Goal: Information Seeking & Learning: Learn about a topic

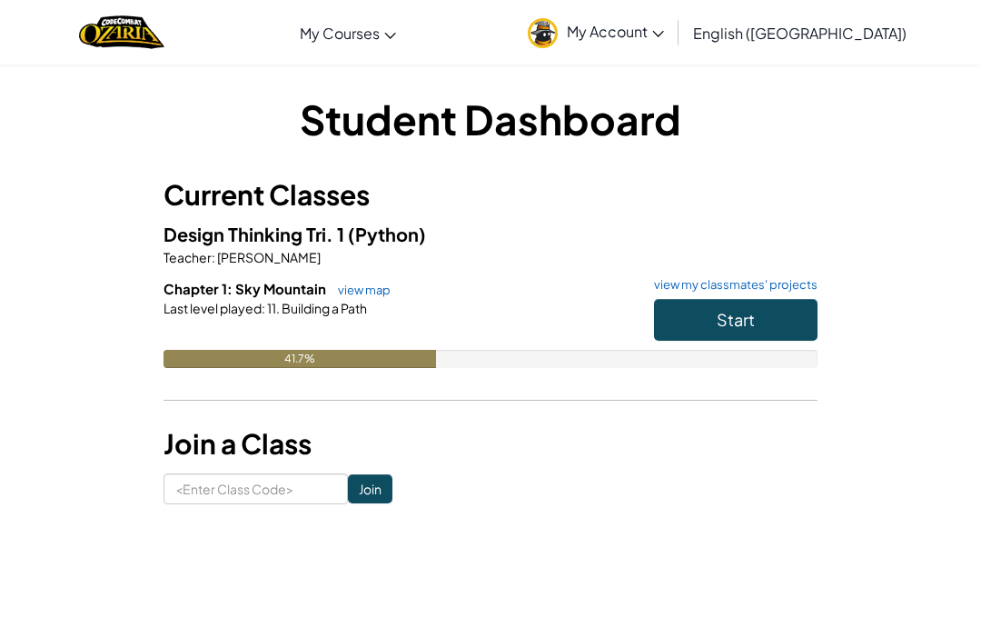
click at [760, 324] on button "Start" at bounding box center [735, 320] width 163 height 42
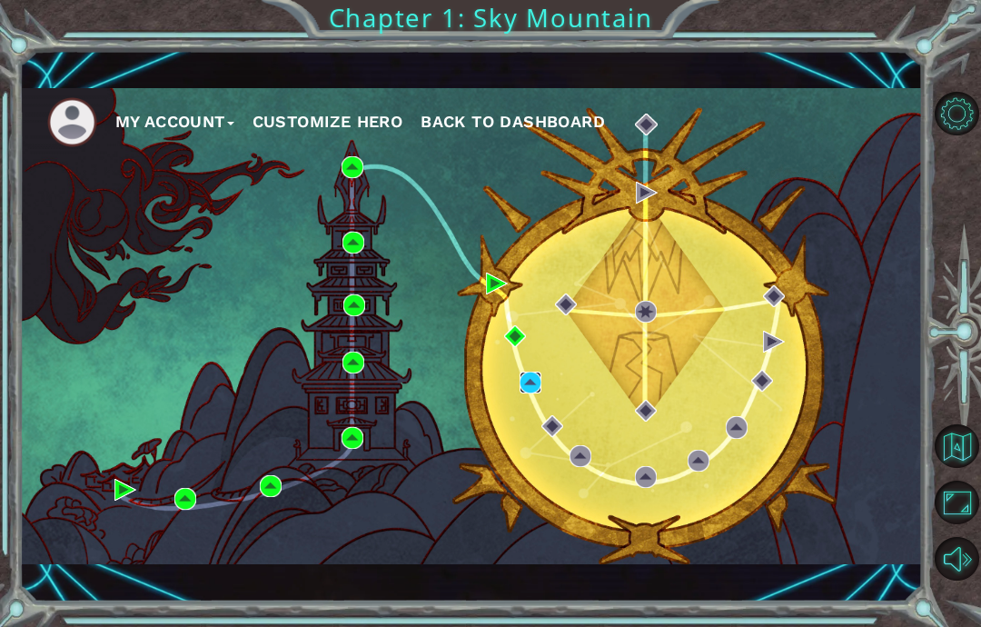
click at [530, 390] on img at bounding box center [530, 382] width 22 height 22
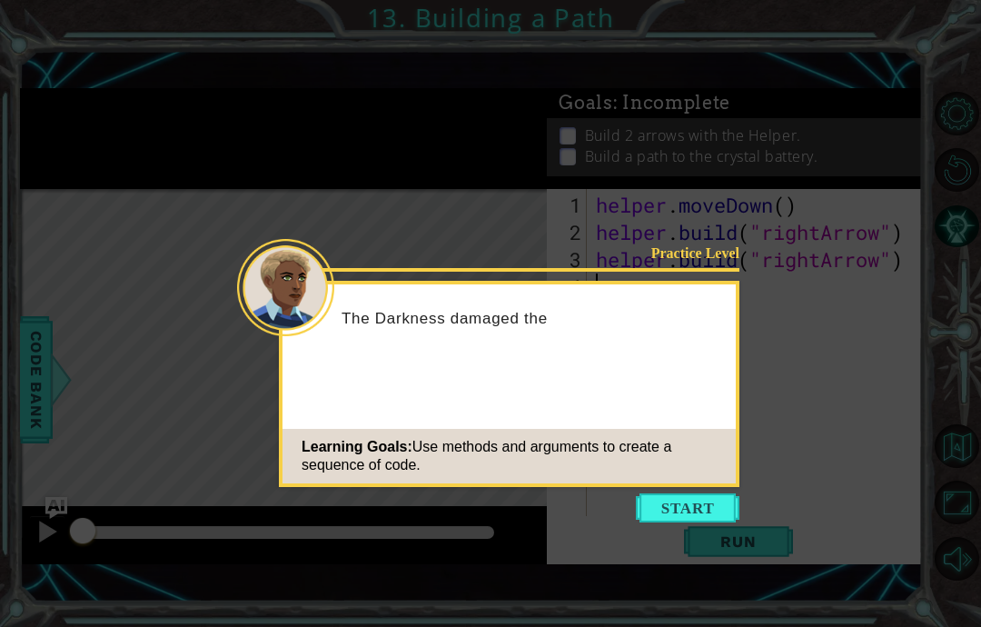
click at [733, 375] on div "Practice Level The Darkness damaged the Learning Goals: Use methods and argumen…" at bounding box center [509, 384] width 460 height 206
click at [657, 515] on button "Start" at bounding box center [688, 507] width 104 height 29
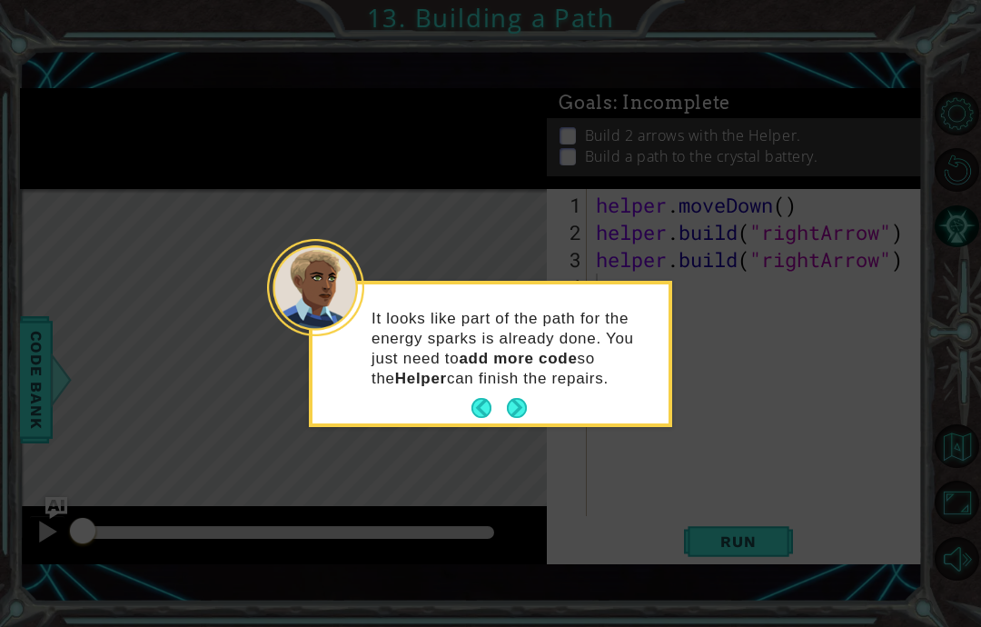
click at [513, 418] on button "Next" at bounding box center [517, 408] width 20 height 20
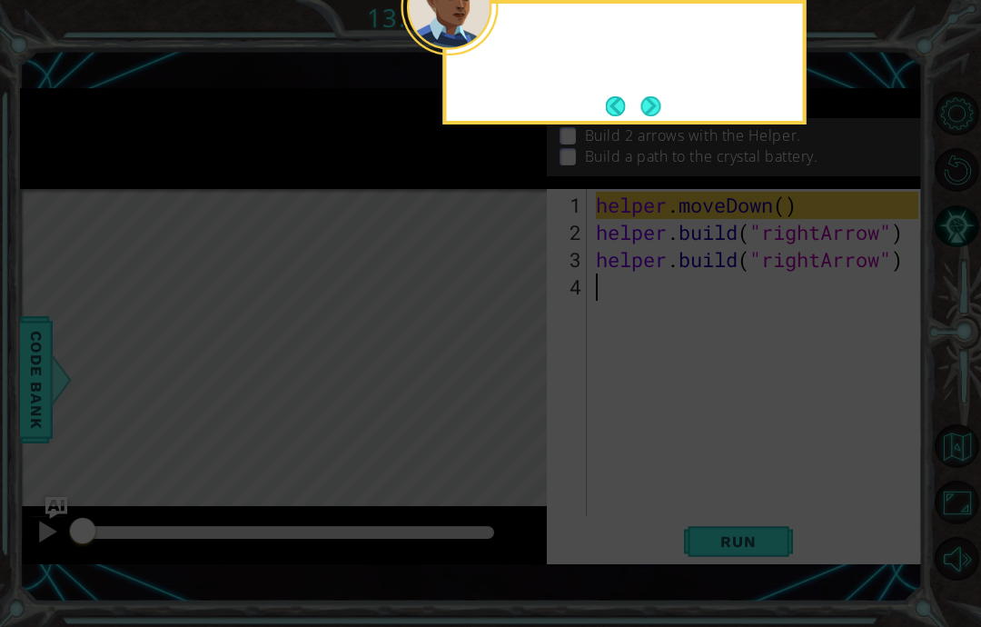
click at [506, 419] on icon at bounding box center [490, 147] width 981 height 960
click at [656, 97] on button "Next" at bounding box center [650, 106] width 20 height 20
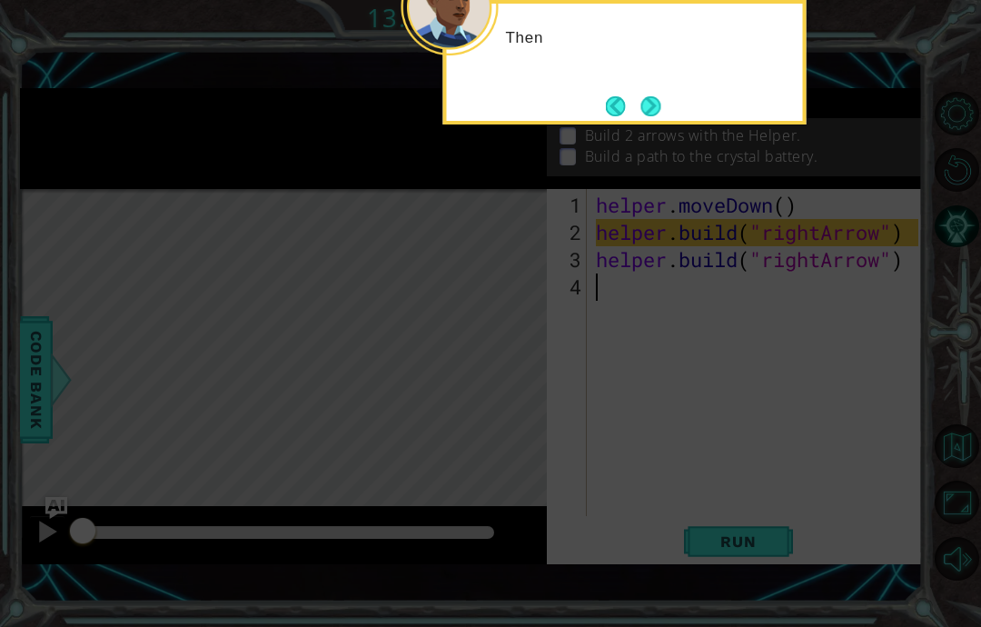
click at [658, 110] on button "Next" at bounding box center [650, 106] width 20 height 20
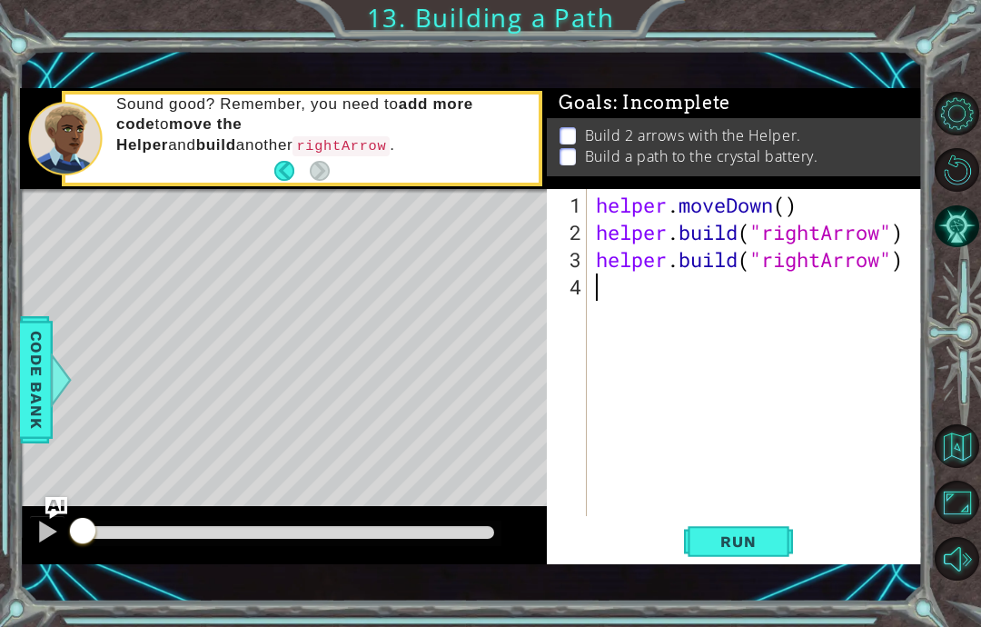
click at [755, 528] on button "Run" at bounding box center [738, 541] width 109 height 37
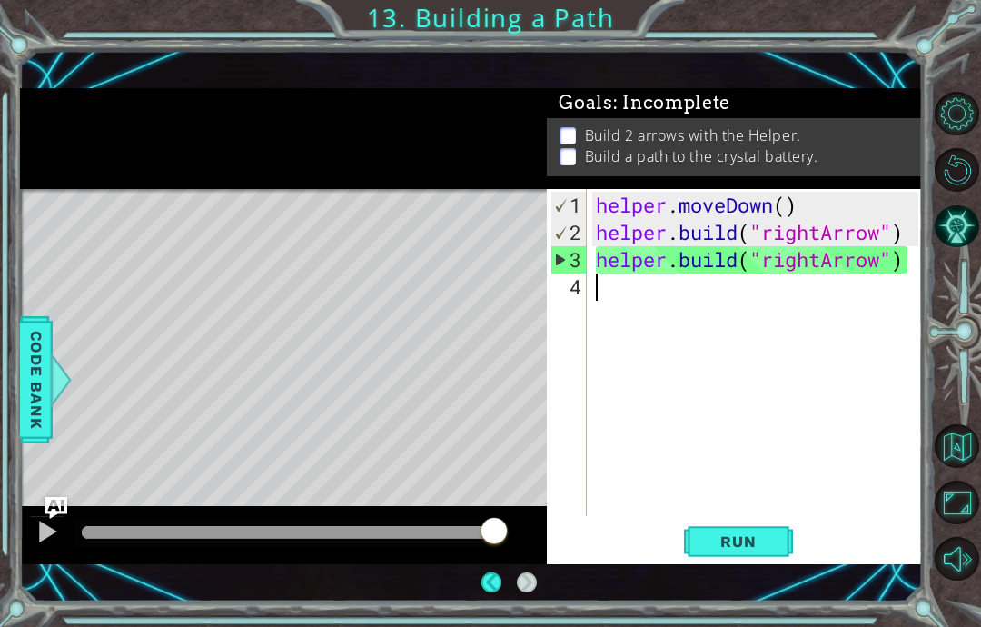
click at [370, 531] on div at bounding box center [288, 532] width 413 height 13
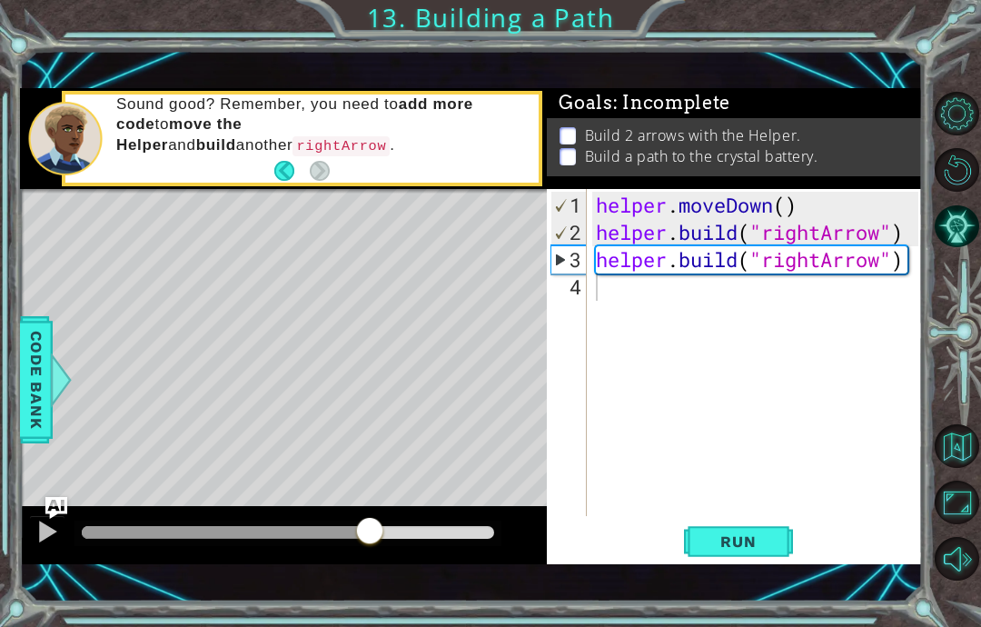
click at [751, 534] on span "Run" at bounding box center [738, 541] width 72 height 18
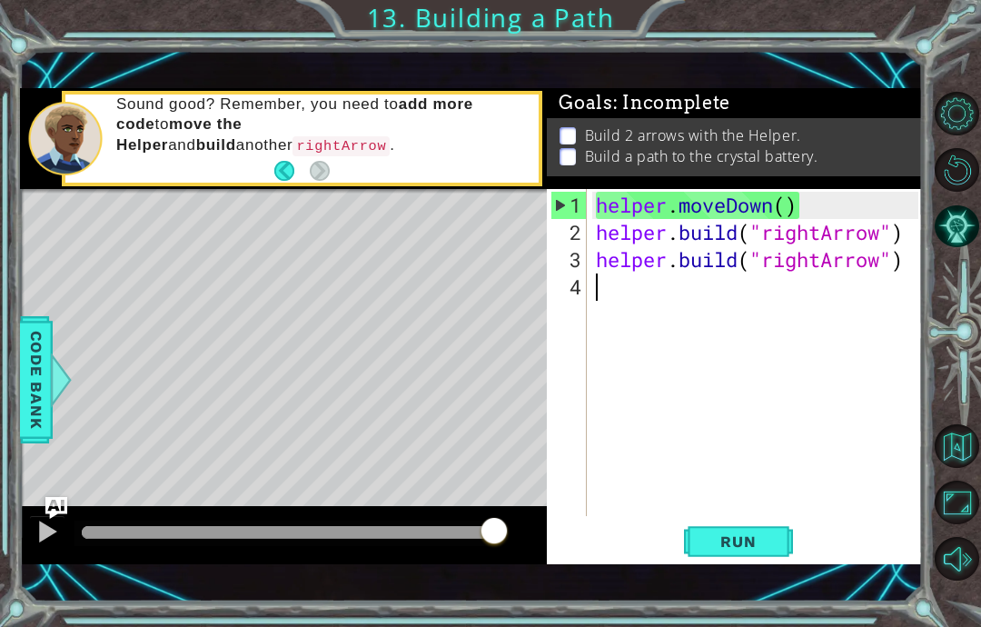
click at [943, 580] on button "Mute" at bounding box center [957, 559] width 44 height 44
click at [875, 170] on div "Build 2 arrows with the Helper. Build a path to the crystal battery." at bounding box center [734, 147] width 375 height 58
